Goal: Check status

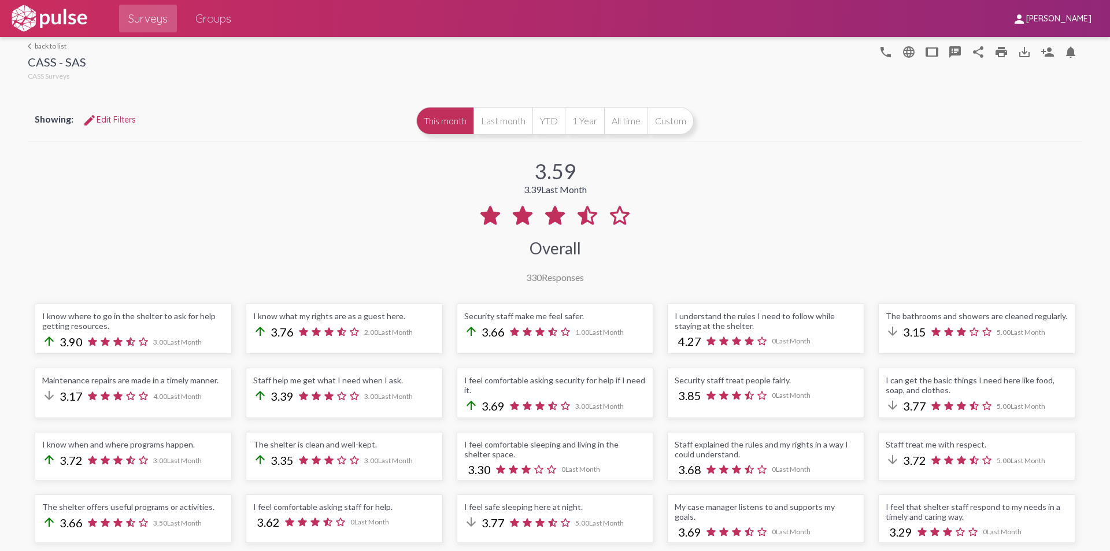
scroll to position [809, 0]
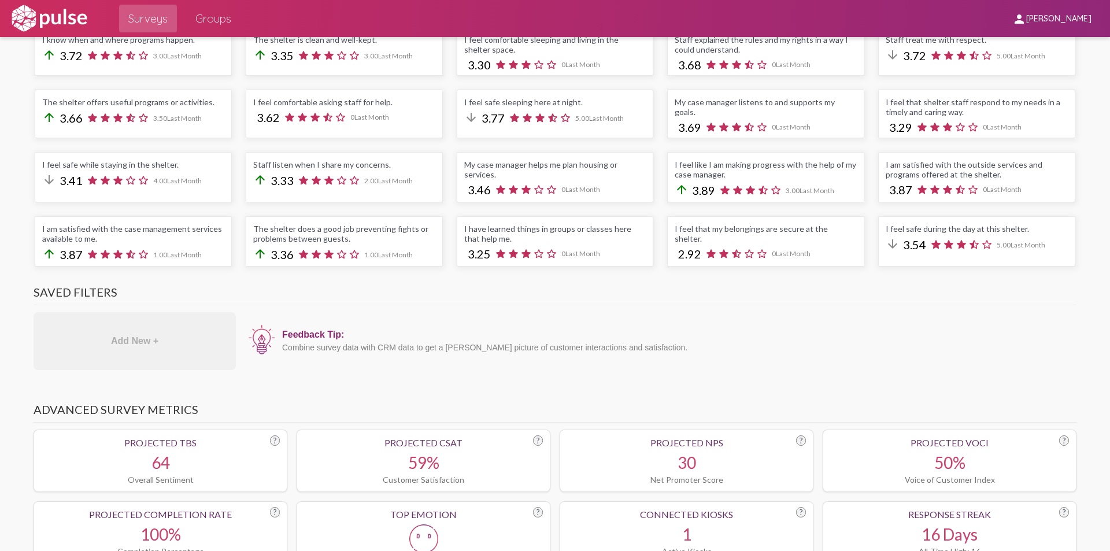
scroll to position [0, 0]
